Goal: Task Accomplishment & Management: Complete application form

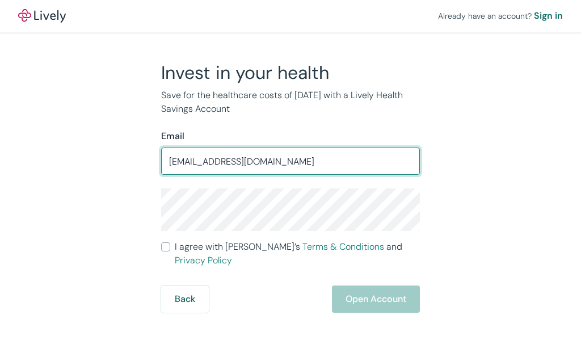
type input "[EMAIL_ADDRESS][DOMAIN_NAME]"
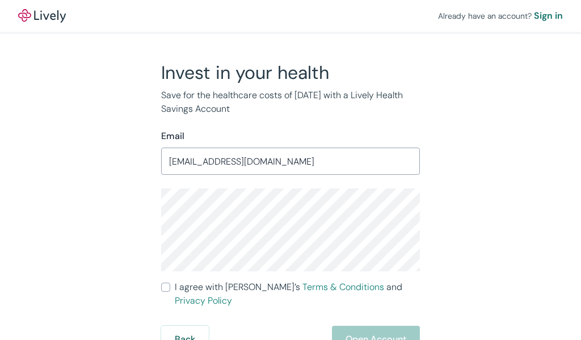
click at [166, 287] on input "I agree with Lively’s Terms & Conditions and Privacy Policy" at bounding box center [165, 287] width 9 height 9
checkbox input "true"
click at [373, 328] on button "Open Account" at bounding box center [376, 339] width 88 height 27
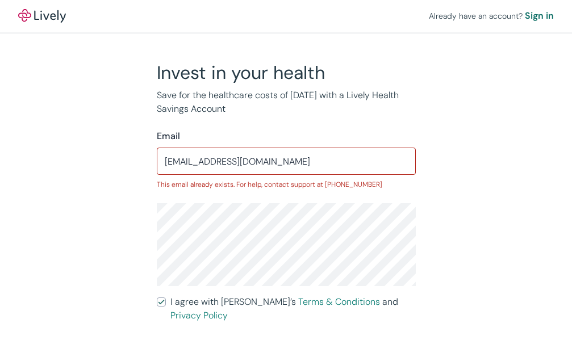
click at [241, 159] on input "[EMAIL_ADDRESS][DOMAIN_NAME]" at bounding box center [286, 161] width 259 height 23
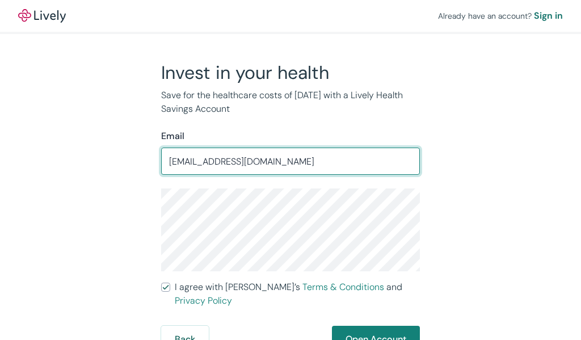
type input "[EMAIL_ADDRESS][DOMAIN_NAME]"
click at [360, 326] on button "Open Account" at bounding box center [376, 339] width 88 height 27
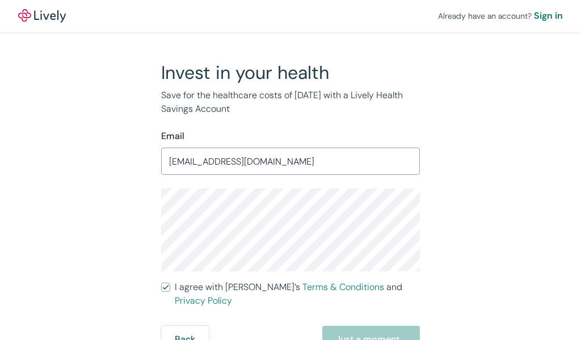
drag, startPoint x: 353, startPoint y: 338, endPoint x: 351, endPoint y: 356, distance: 18.2
click at [351, 339] on html "Already have an account? Sign in Invest in your health Save for the healthcare …" at bounding box center [290, 170] width 581 height 340
click at [346, 326] on div "Back Just a moment" at bounding box center [290, 339] width 259 height 27
